Goal: Task Accomplishment & Management: Manage account settings

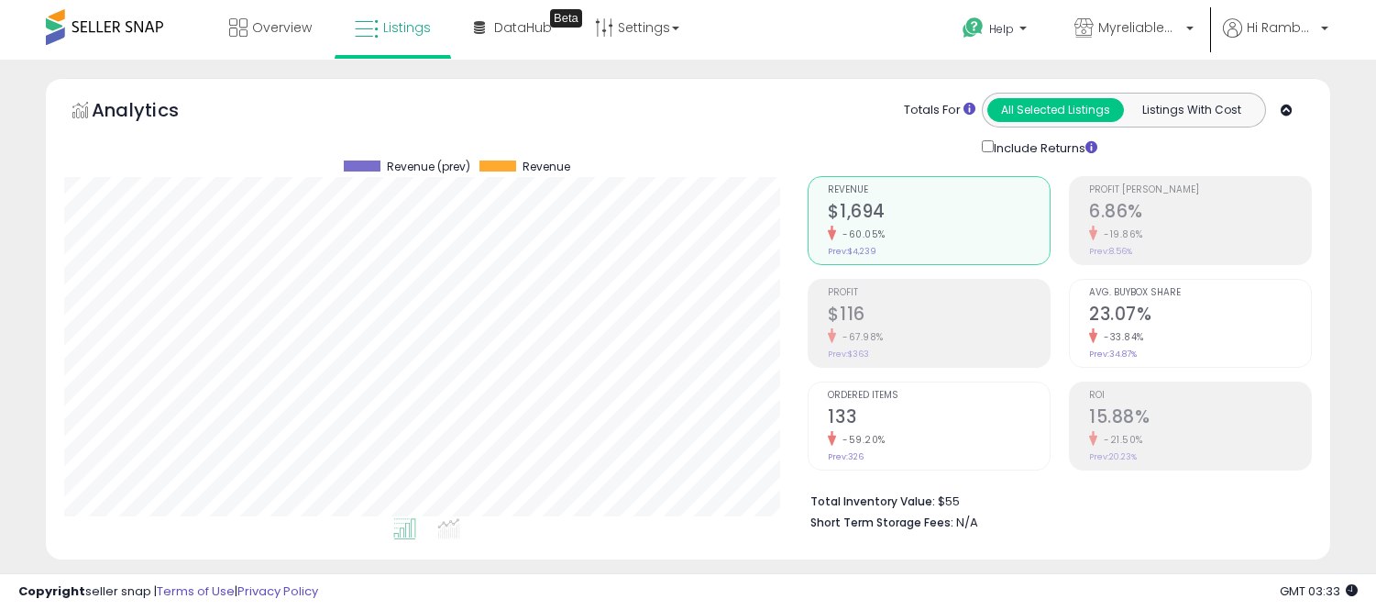
select select "**"
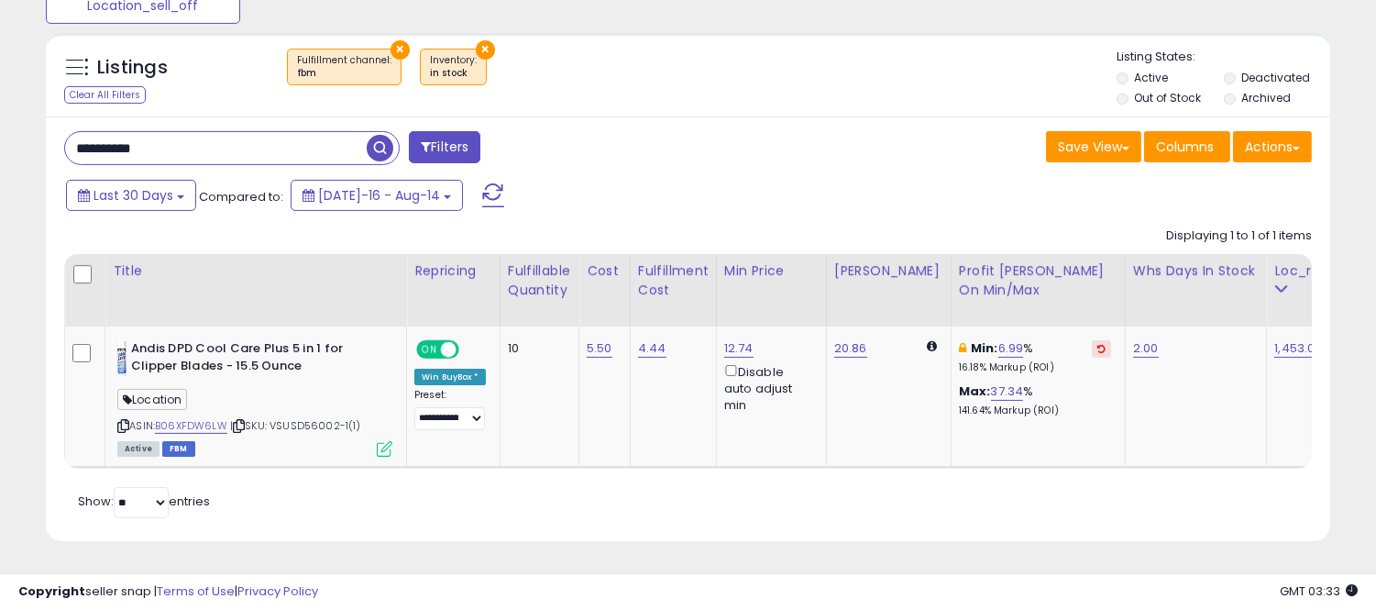
scroll to position [0, 1550]
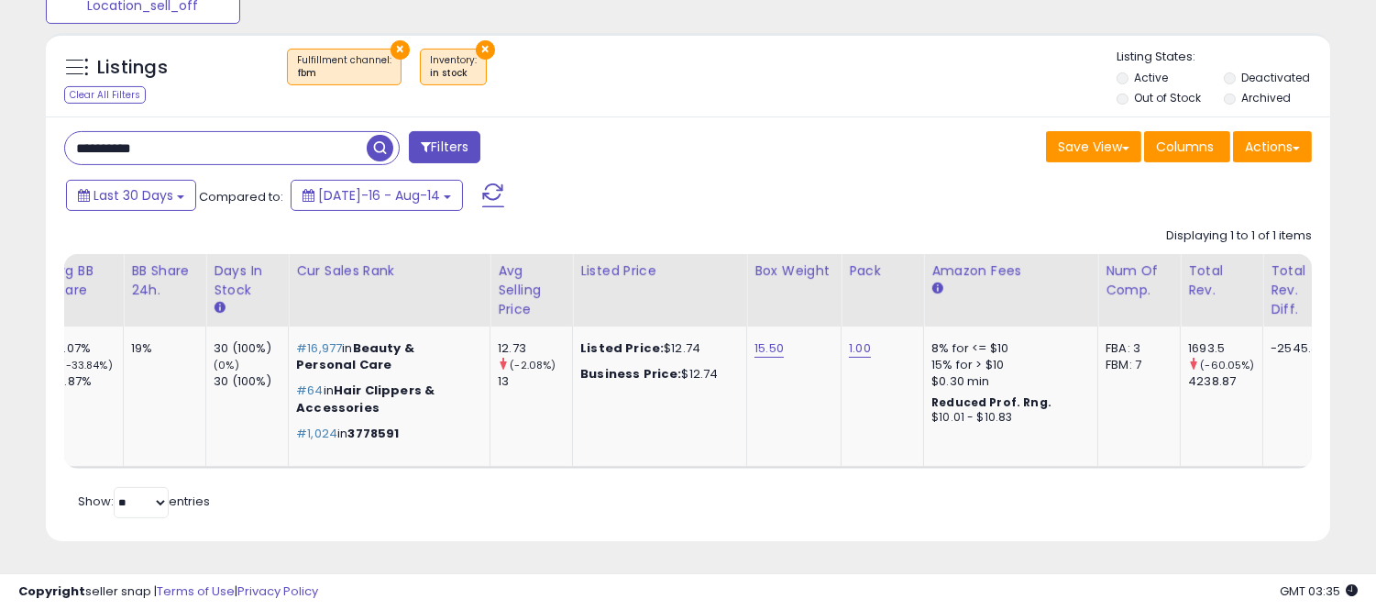
click at [790, 160] on div "**********" at bounding box center [688, 328] width 1284 height 424
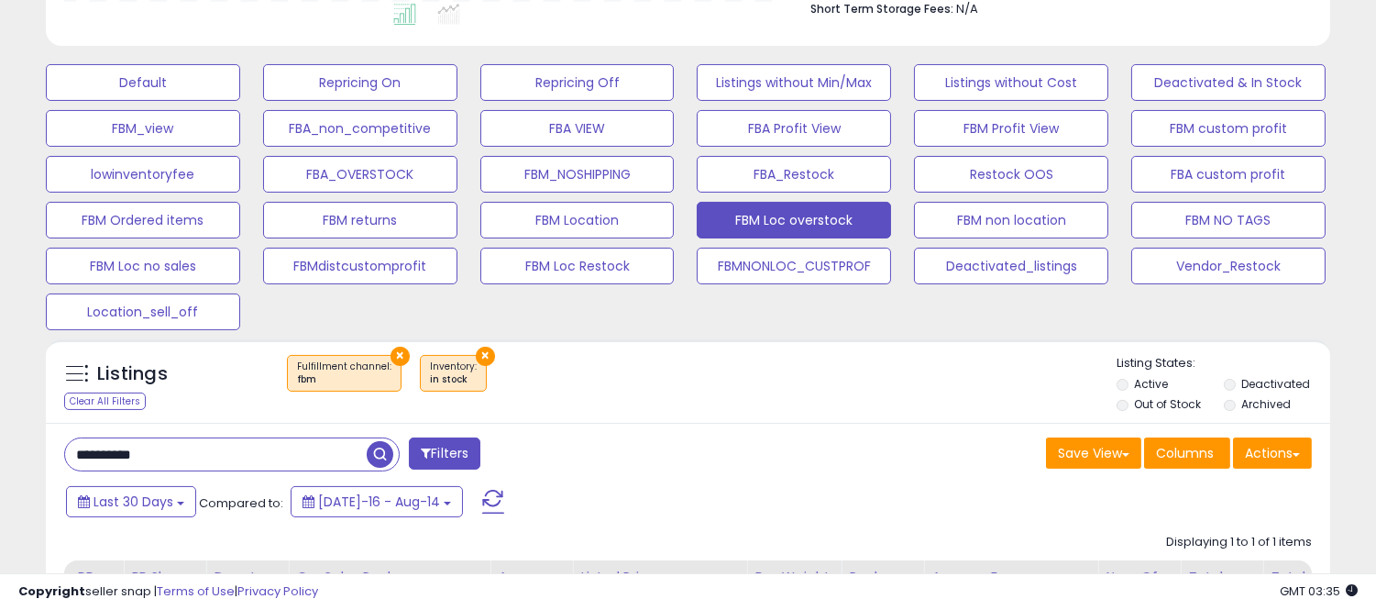
scroll to position [512, 0]
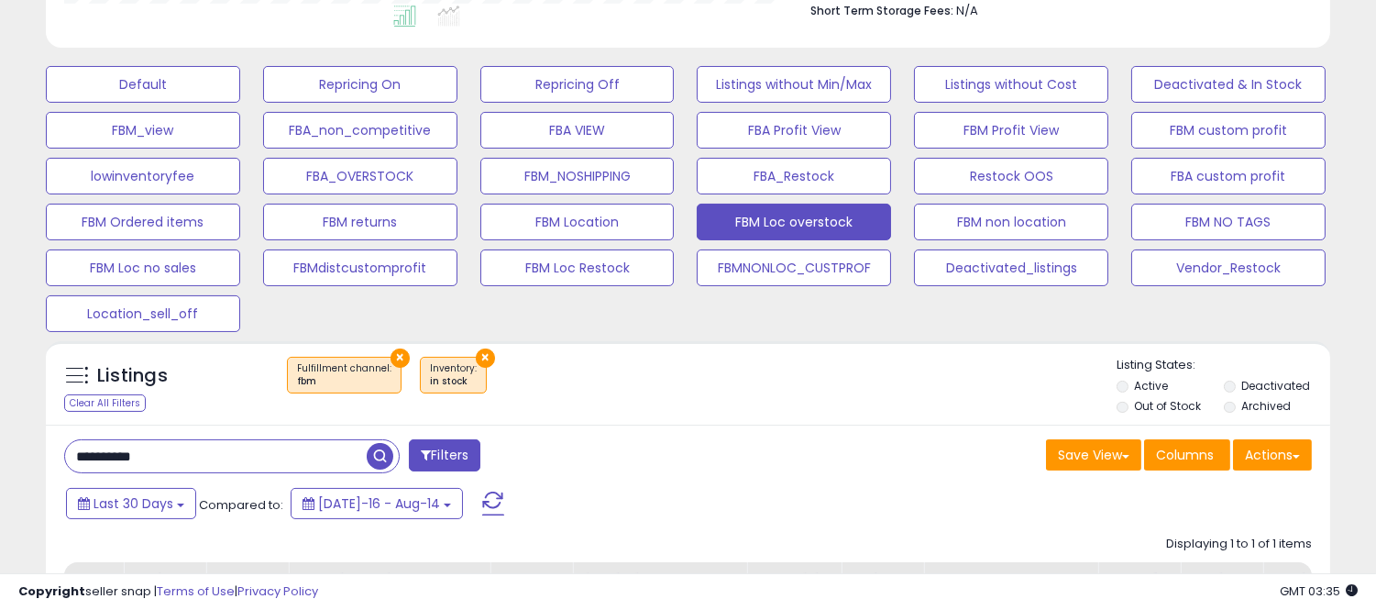
click at [699, 376] on div "× Fulfillment channel : fbm × Inventory" at bounding box center [690, 382] width 853 height 51
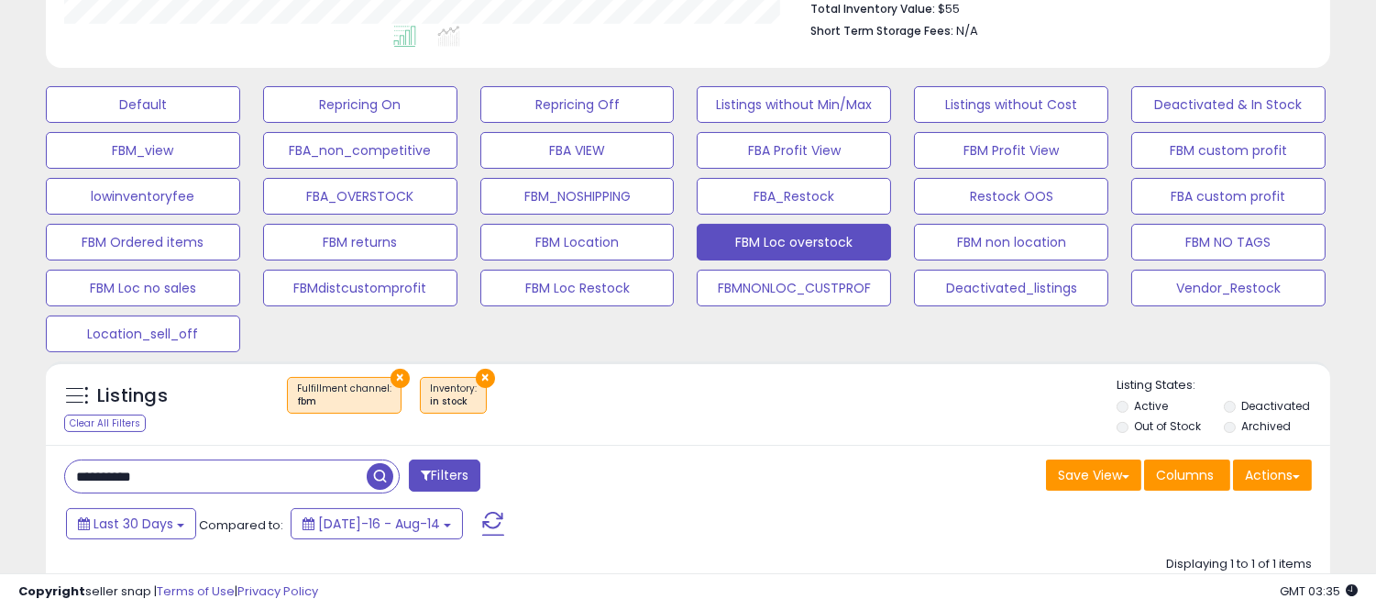
scroll to position [835, 0]
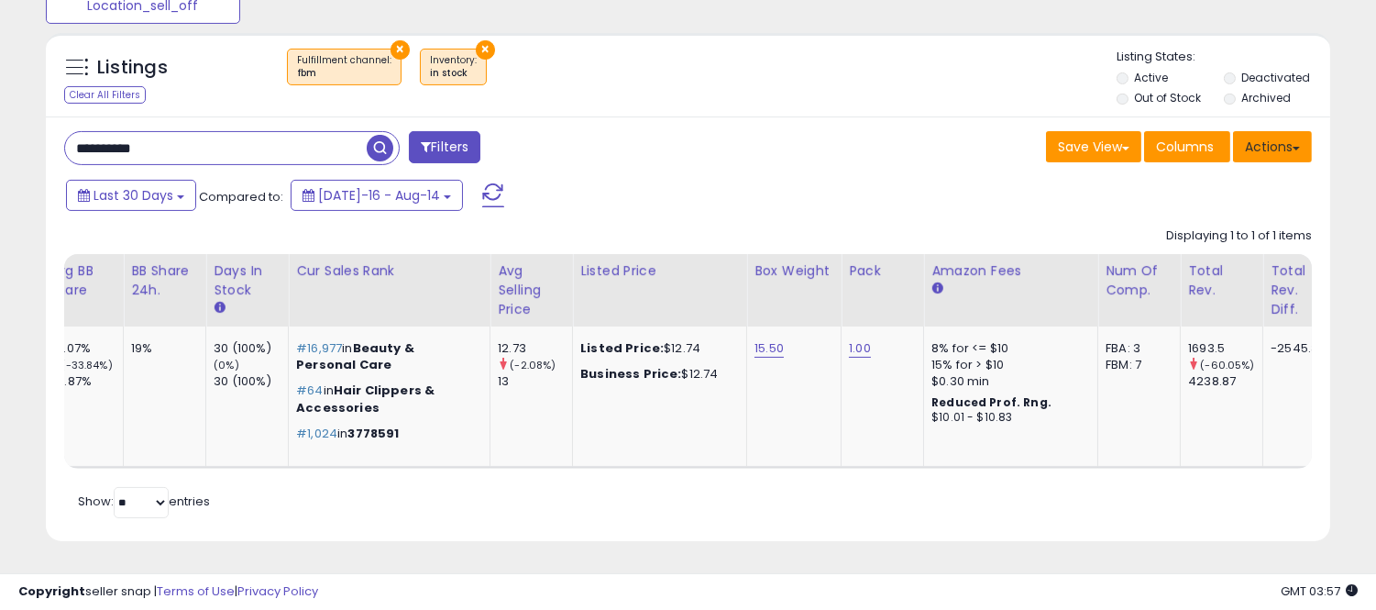
click at [1294, 147] on span at bounding box center [1296, 149] width 7 height 4
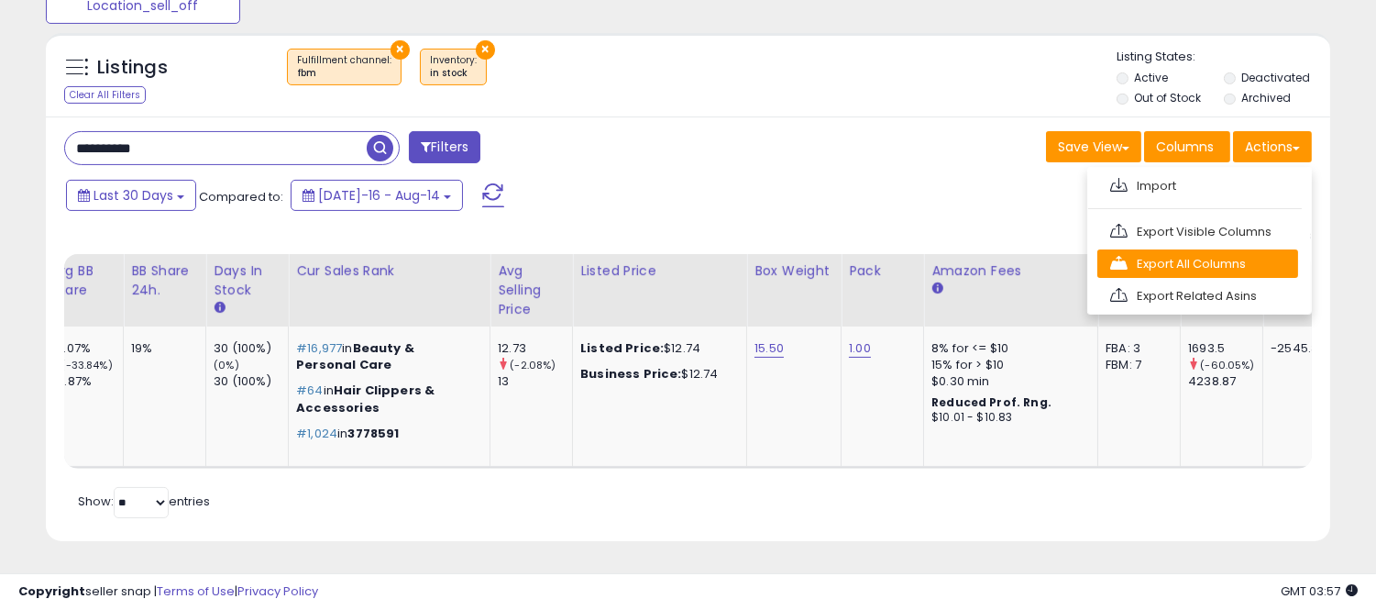
click at [1234, 252] on link "Export All Columns" at bounding box center [1197, 263] width 201 height 28
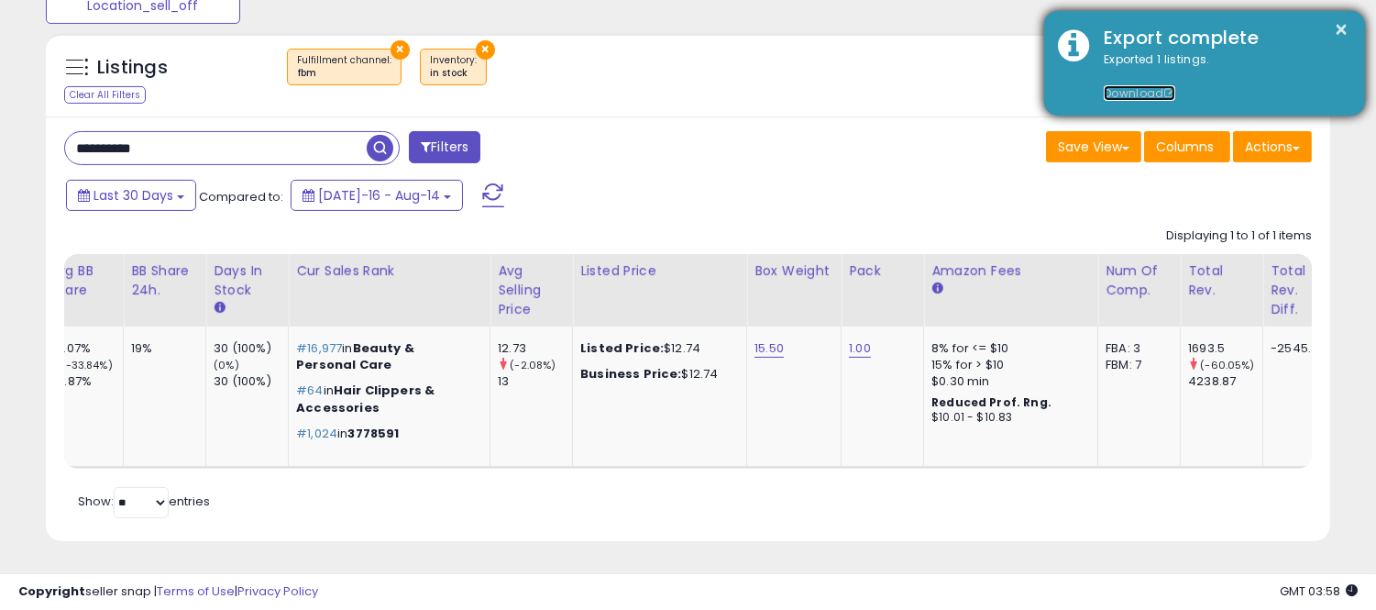
click at [1143, 87] on link "Download" at bounding box center [1140, 93] width 72 height 16
click at [1342, 28] on button "×" at bounding box center [1342, 29] width 15 height 23
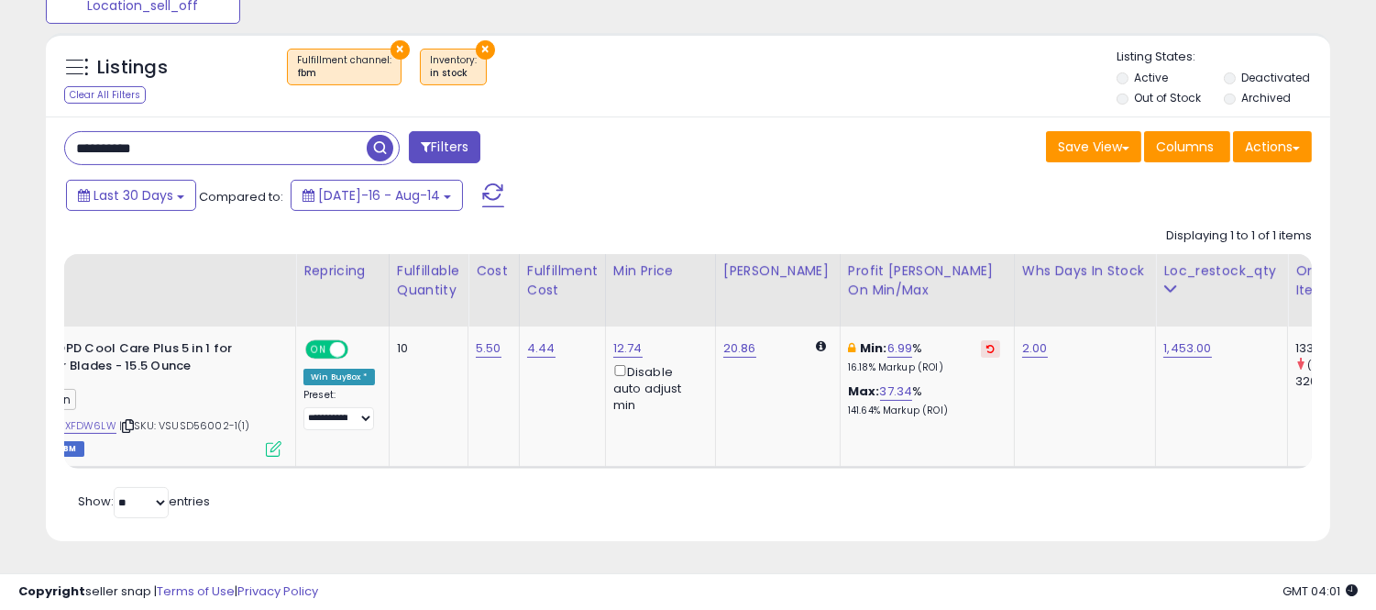
scroll to position [0, 0]
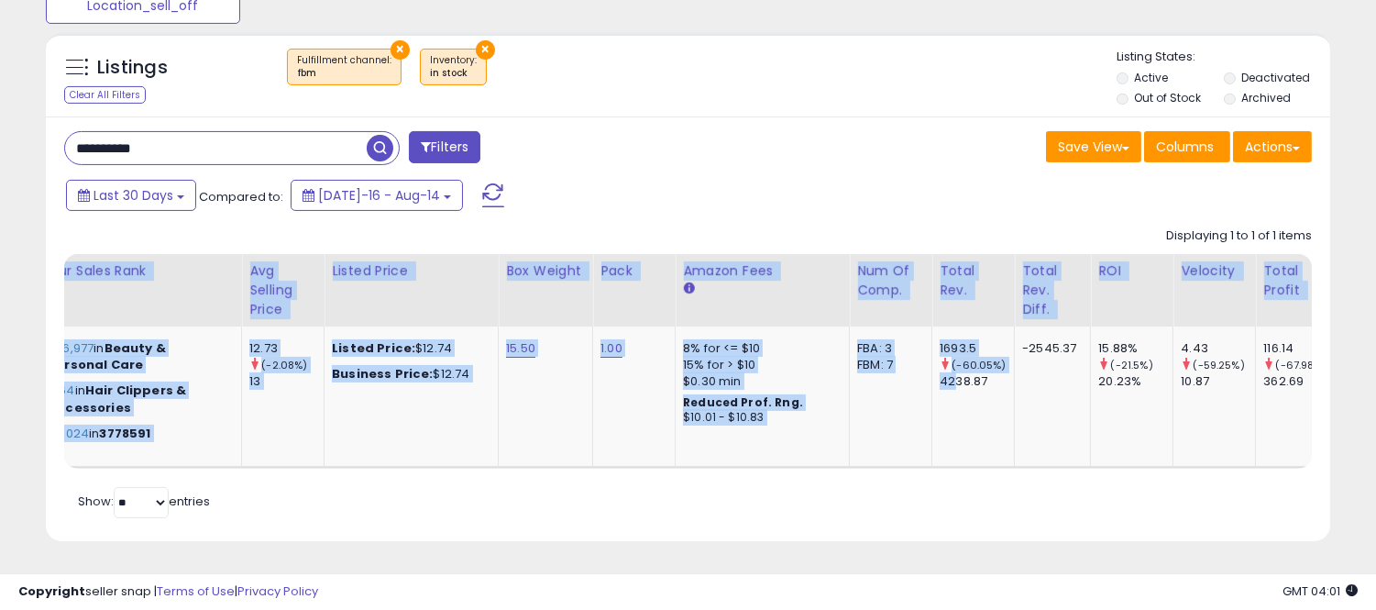
drag, startPoint x: 937, startPoint y: 452, endPoint x: 949, endPoint y: 462, distance: 15.6
click at [949, 462] on div "Title Repricing Fulfillable Quantity ROI" at bounding box center [688, 361] width 1248 height 215
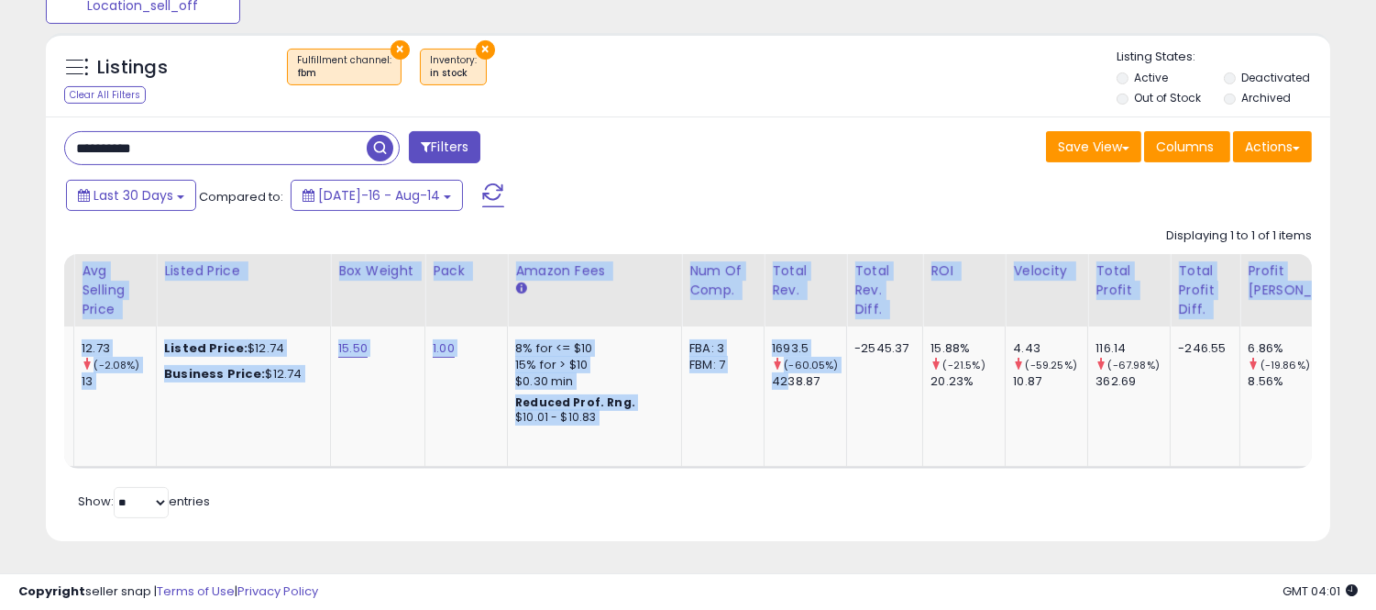
click at [1008, 483] on div "Retrieving listings data.. Displaying 1 to 1 of 1 items Title Repricing" at bounding box center [688, 369] width 1248 height 303
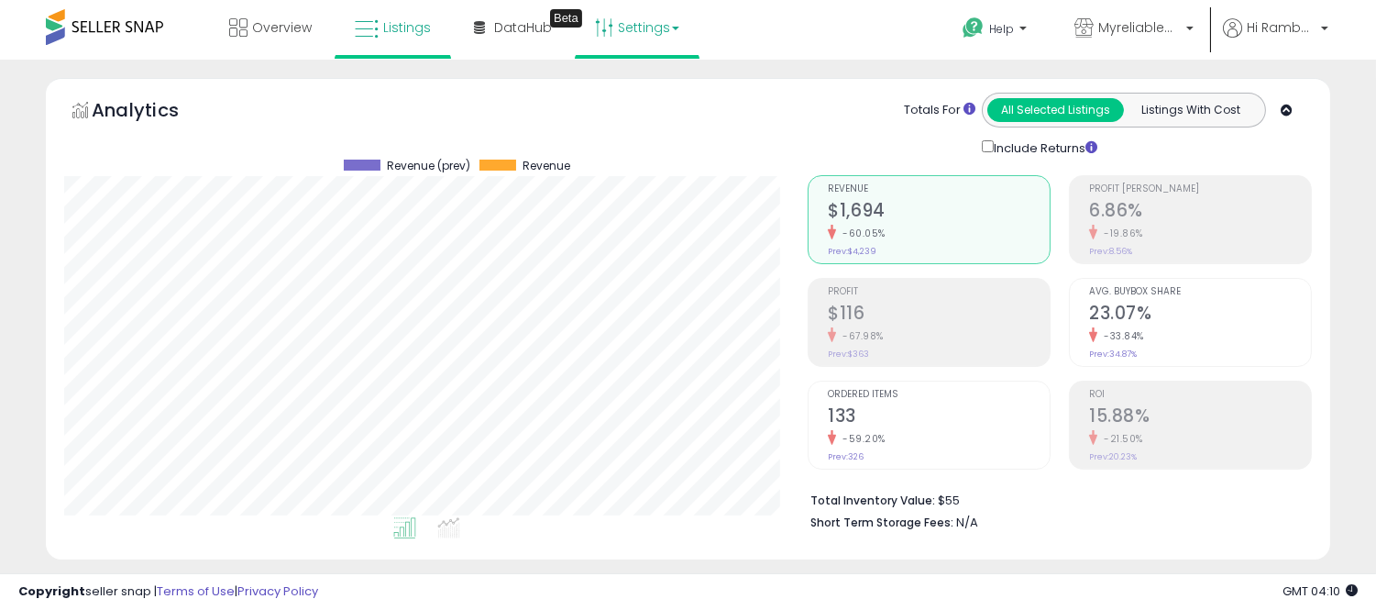
click at [666, 33] on link "Settings" at bounding box center [637, 27] width 112 height 55
click at [1322, 12] on ul "Help Contact Support Search Knowledge Hub Request a Feature API Documentation A…" at bounding box center [1137, 30] width 393 height 60
click at [1309, 26] on span "Hi Rambabu" at bounding box center [1281, 27] width 69 height 18
click at [1303, 96] on link "Account" at bounding box center [1286, 97] width 49 height 17
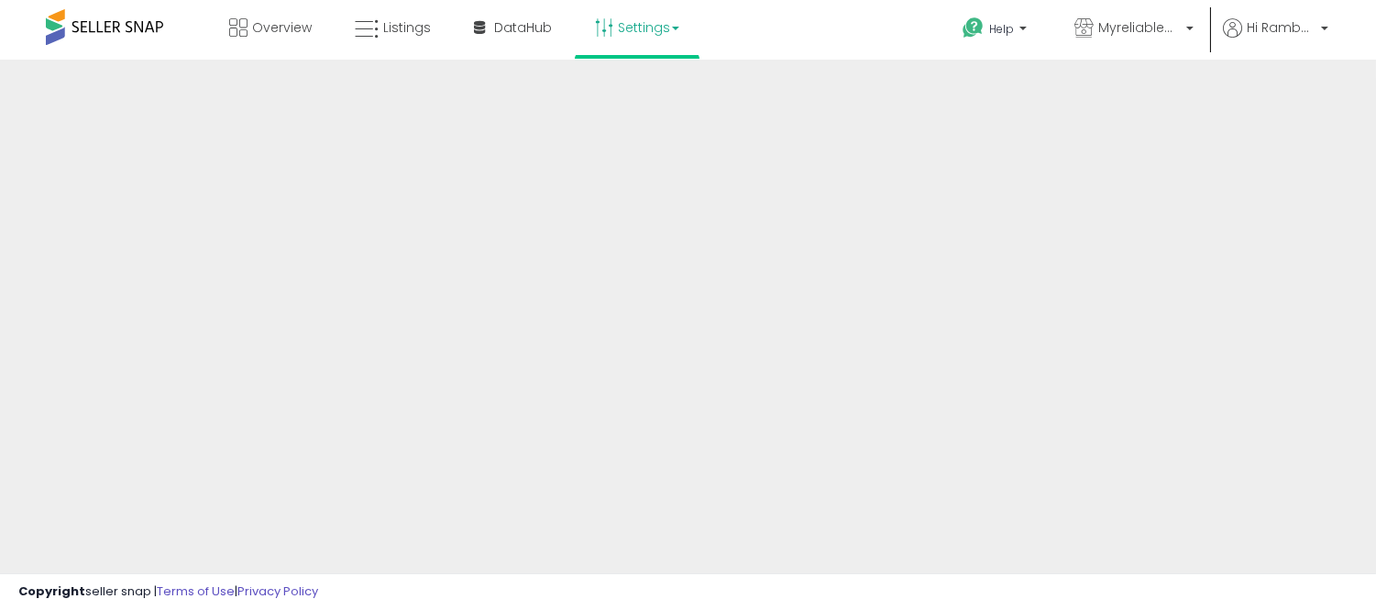
click at [640, 30] on link "Settings" at bounding box center [637, 27] width 112 height 55
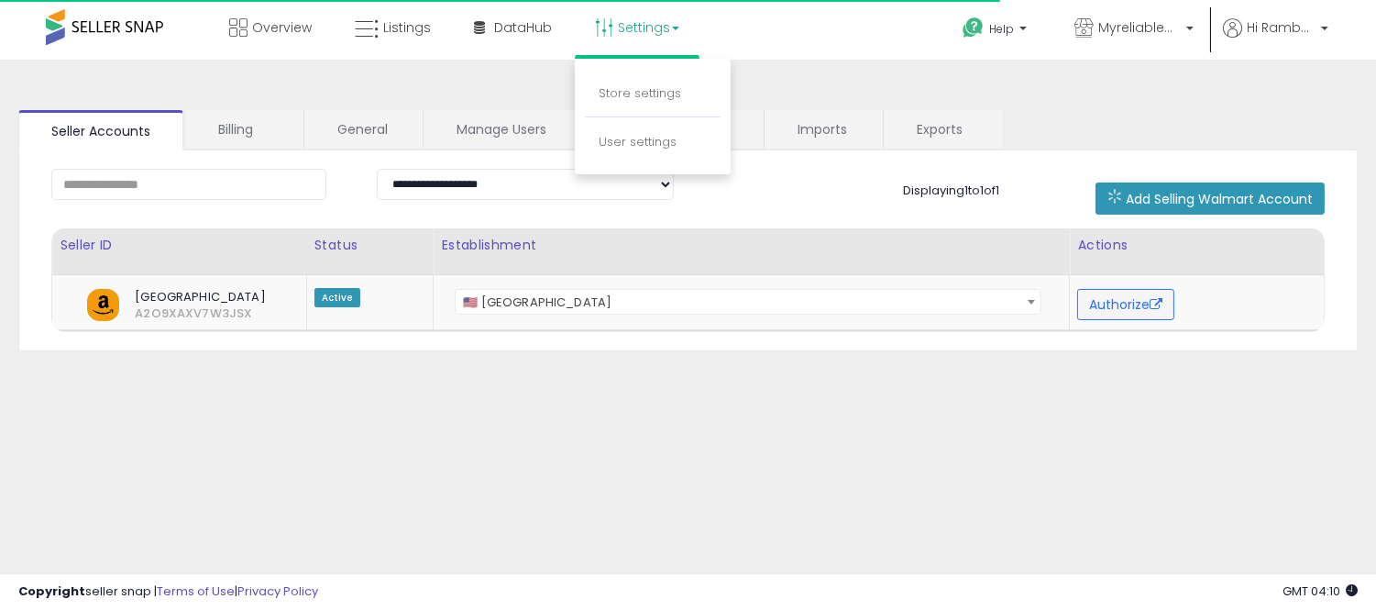
click at [835, 156] on div "**********" at bounding box center [687, 250] width 1339 height 201
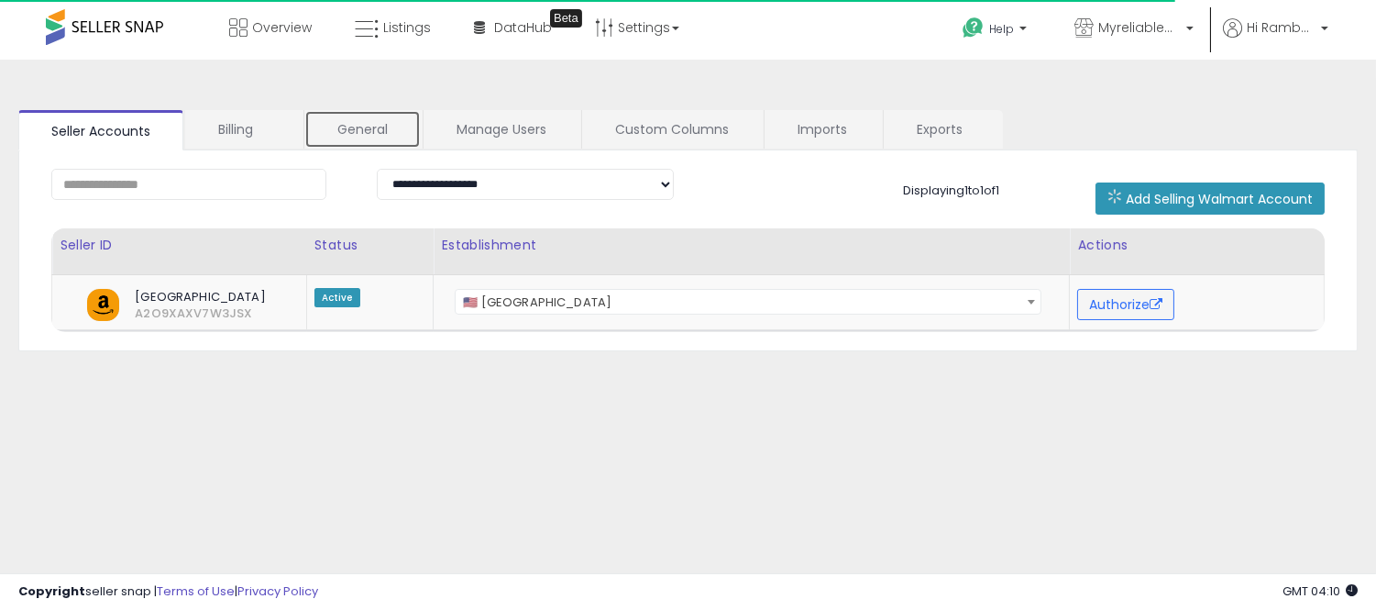
click at [353, 123] on link "General" at bounding box center [362, 129] width 116 height 39
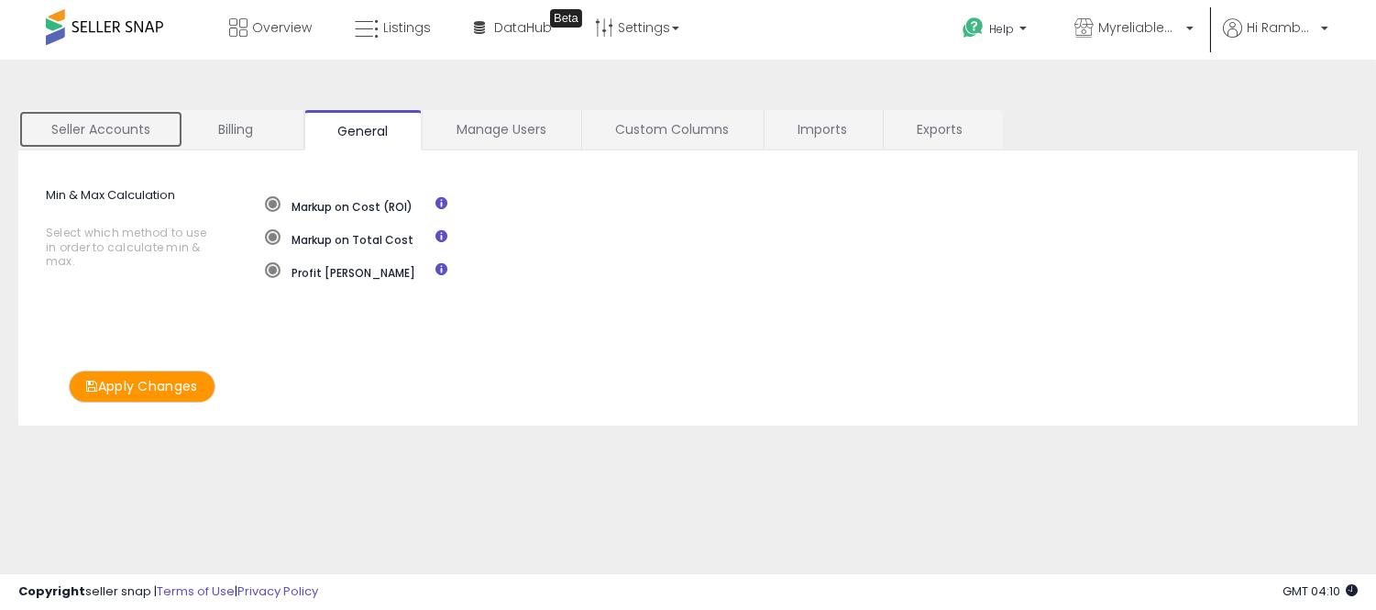
click at [99, 124] on link "Seller Accounts" at bounding box center [100, 129] width 165 height 39
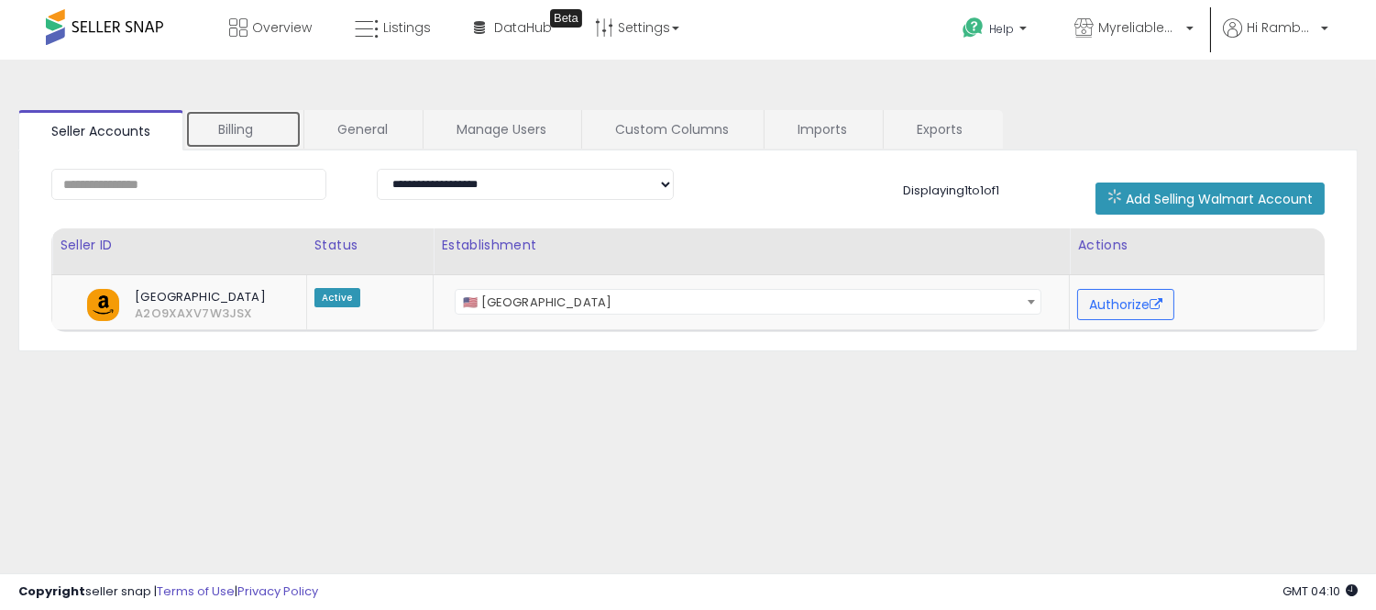
click at [207, 138] on link "Billing" at bounding box center [243, 129] width 116 height 39
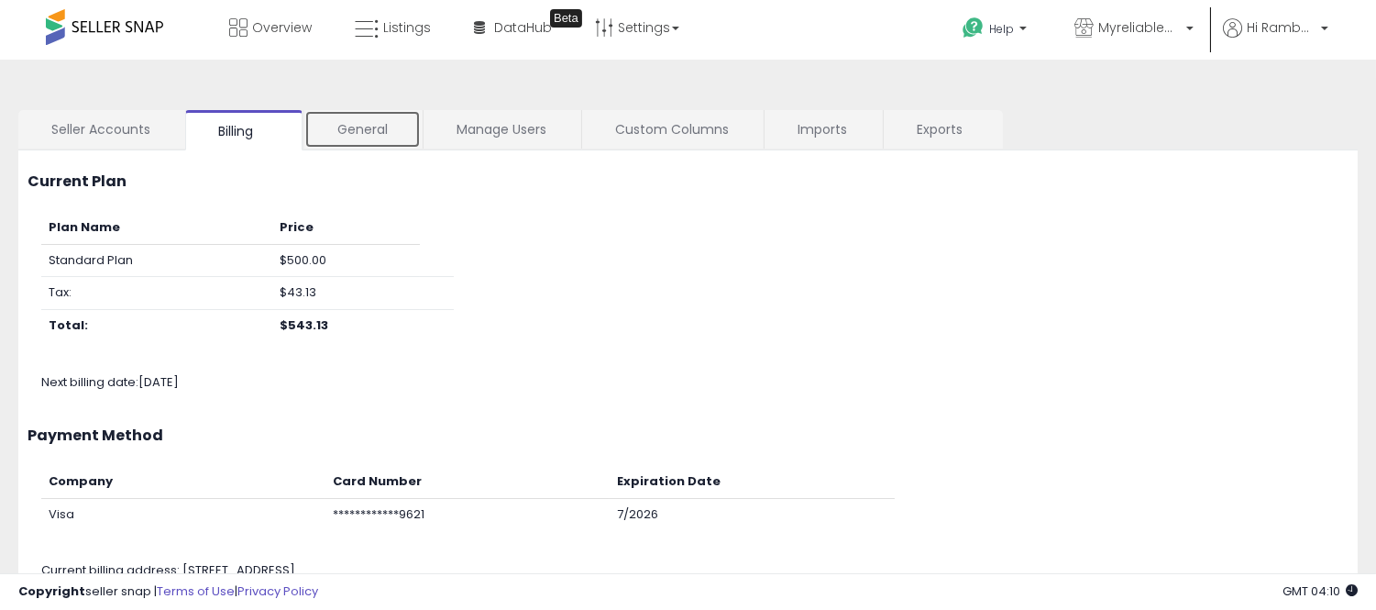
click at [358, 140] on link "General" at bounding box center [362, 129] width 116 height 39
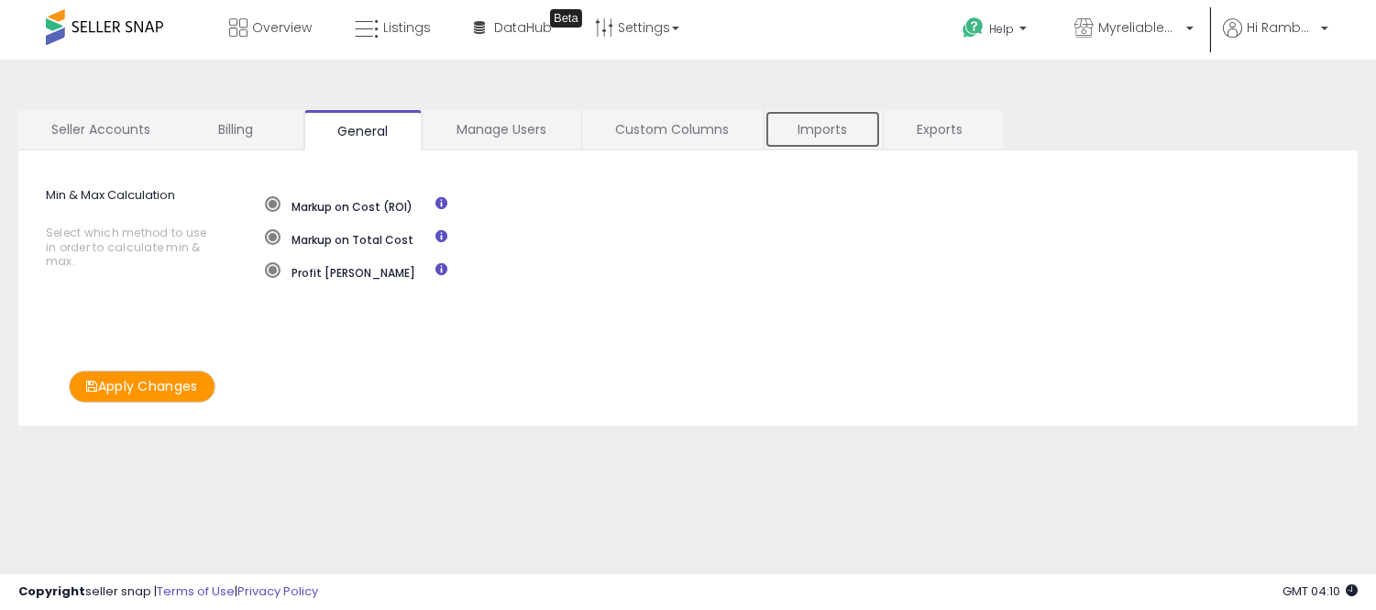
click at [829, 116] on link "Imports" at bounding box center [823, 129] width 116 height 39
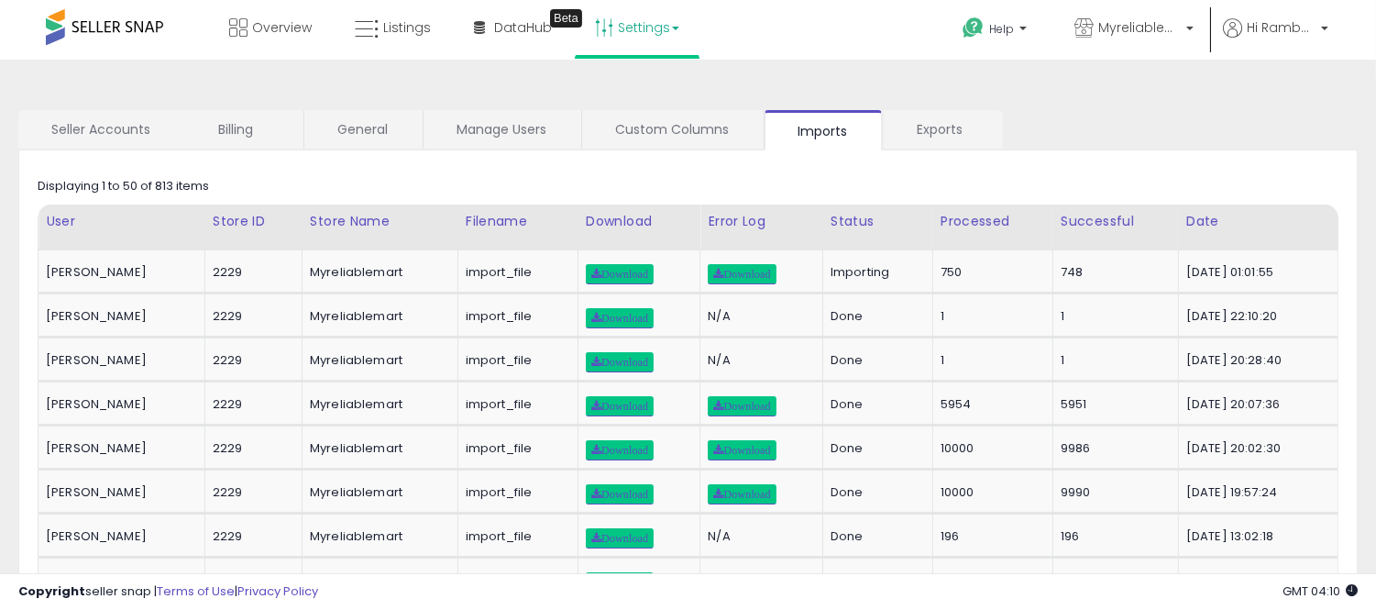
click at [631, 38] on link "Settings" at bounding box center [637, 27] width 112 height 55
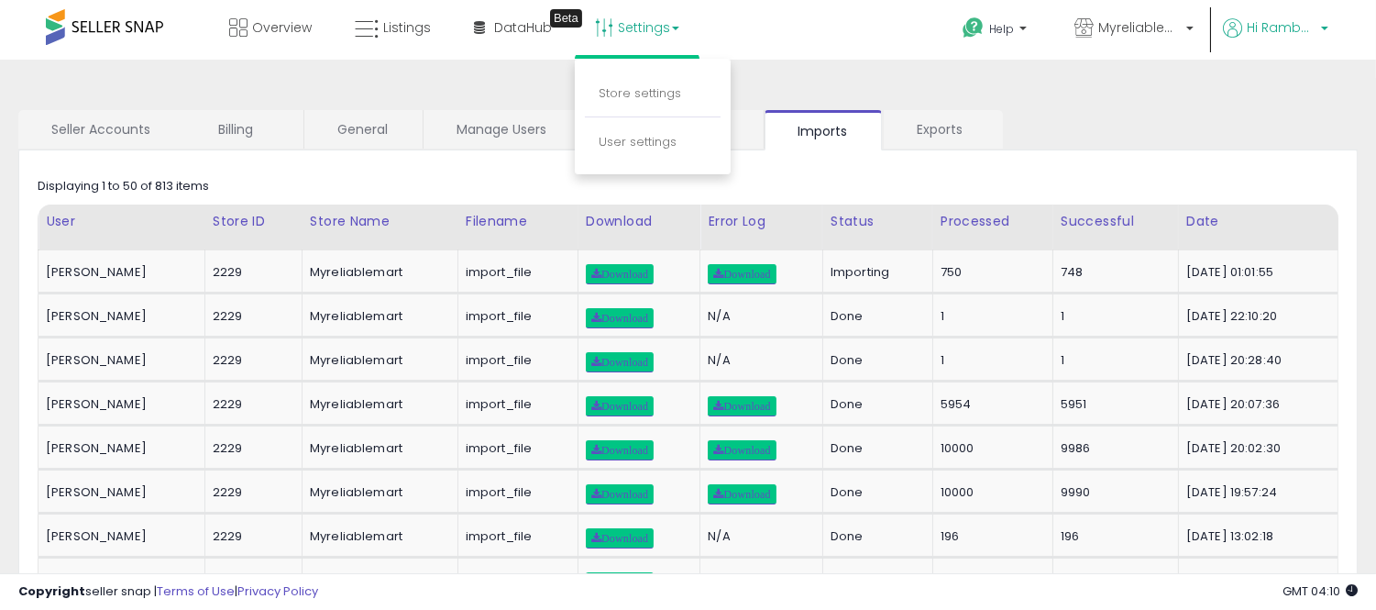
click at [1269, 31] on span "Hi Rambabu" at bounding box center [1281, 27] width 69 height 18
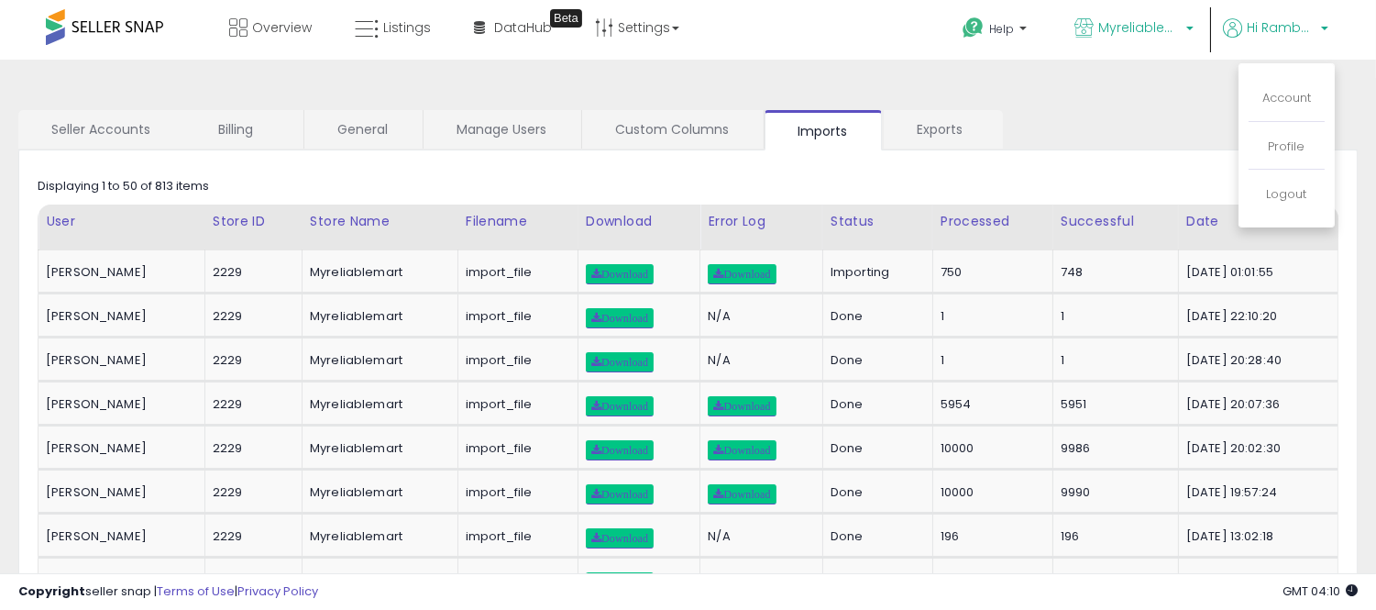
click at [1134, 5] on link "Myreliablemart" at bounding box center [1134, 30] width 147 height 60
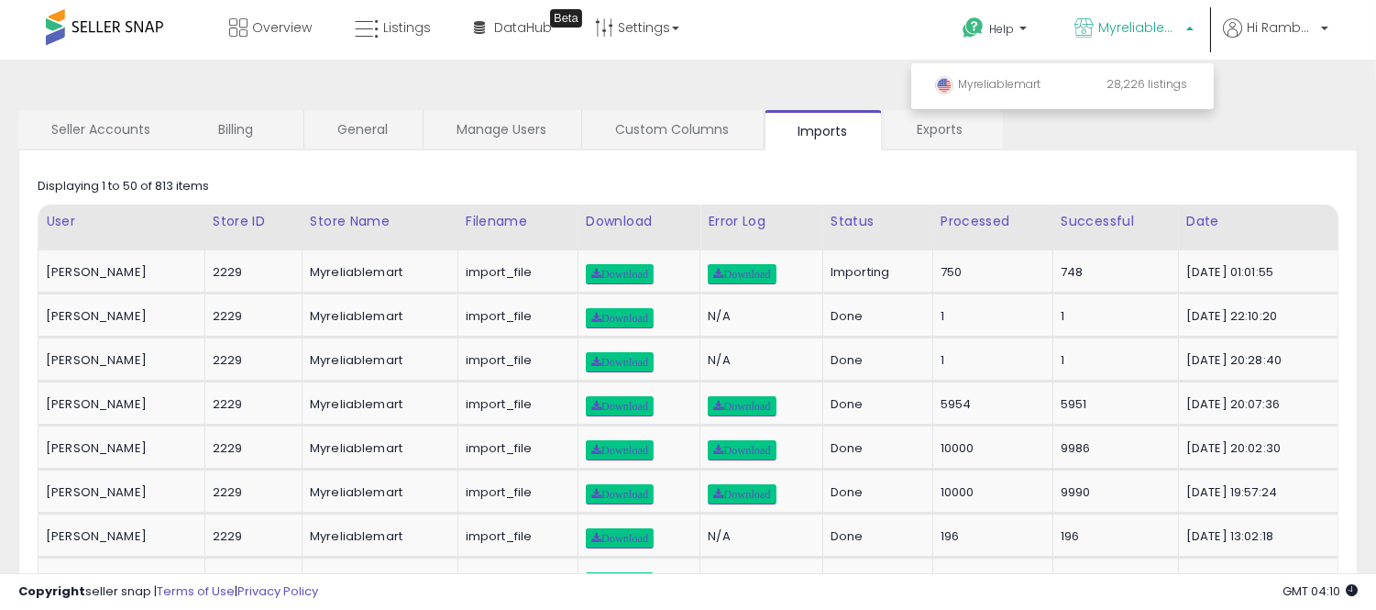
click at [1122, 25] on span "Myreliablemart" at bounding box center [1139, 27] width 83 height 18
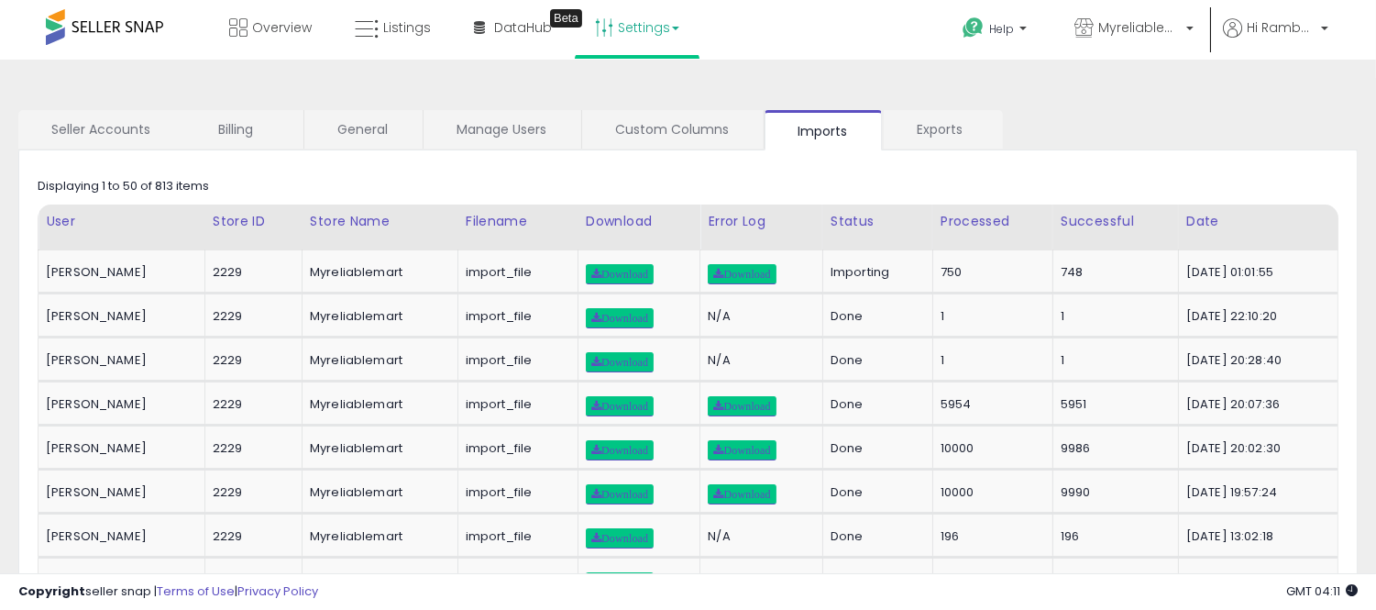
click at [655, 16] on link "Settings" at bounding box center [637, 27] width 112 height 55
click at [637, 101] on link "Store settings" at bounding box center [640, 92] width 83 height 17
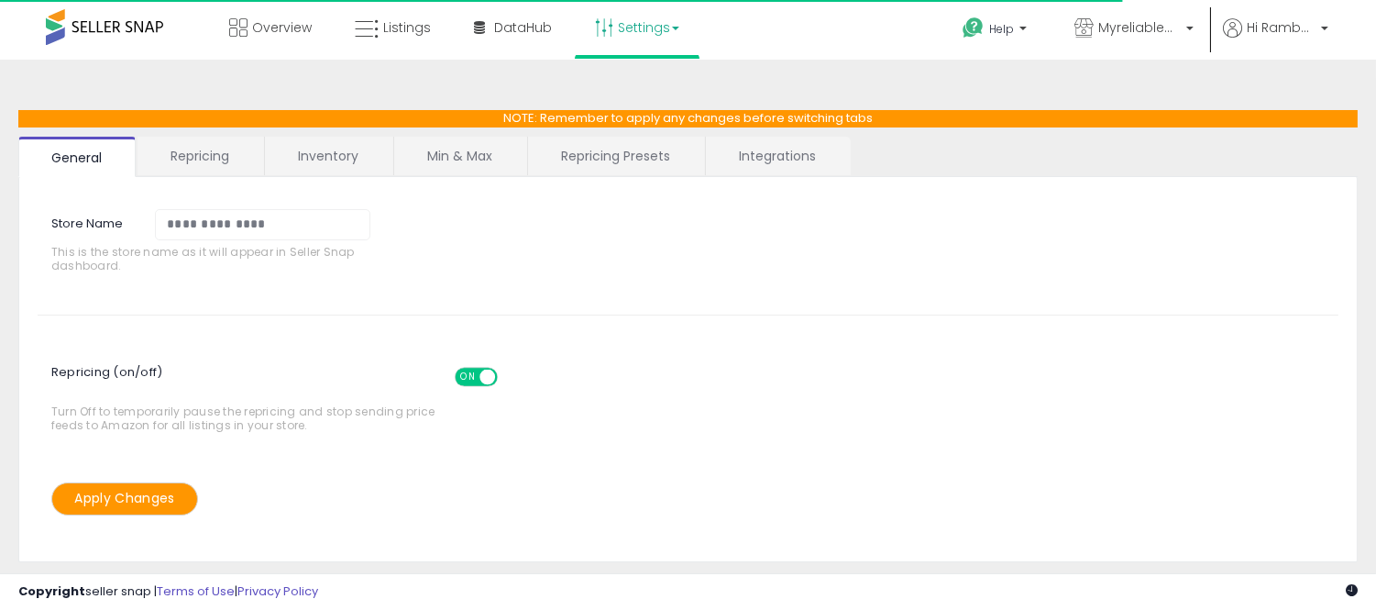
click at [457, 165] on link "Min & Max" at bounding box center [459, 156] width 131 height 39
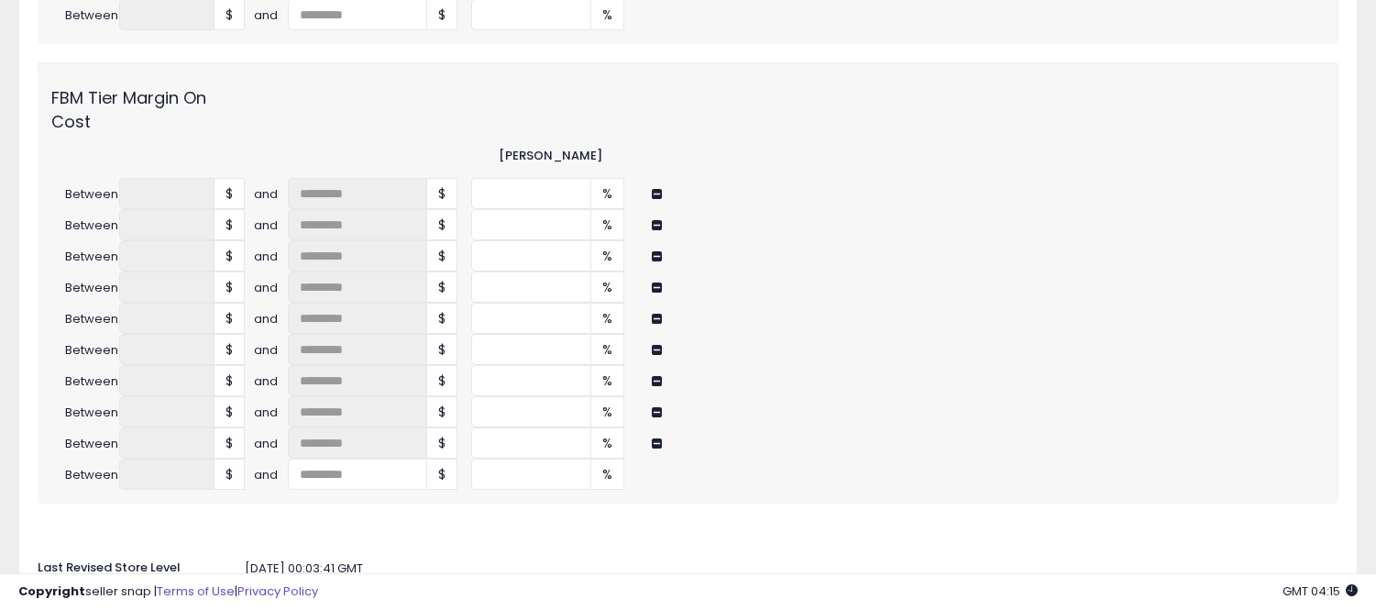
scroll to position [972, 0]
